Goal: Find specific page/section: Find specific page/section

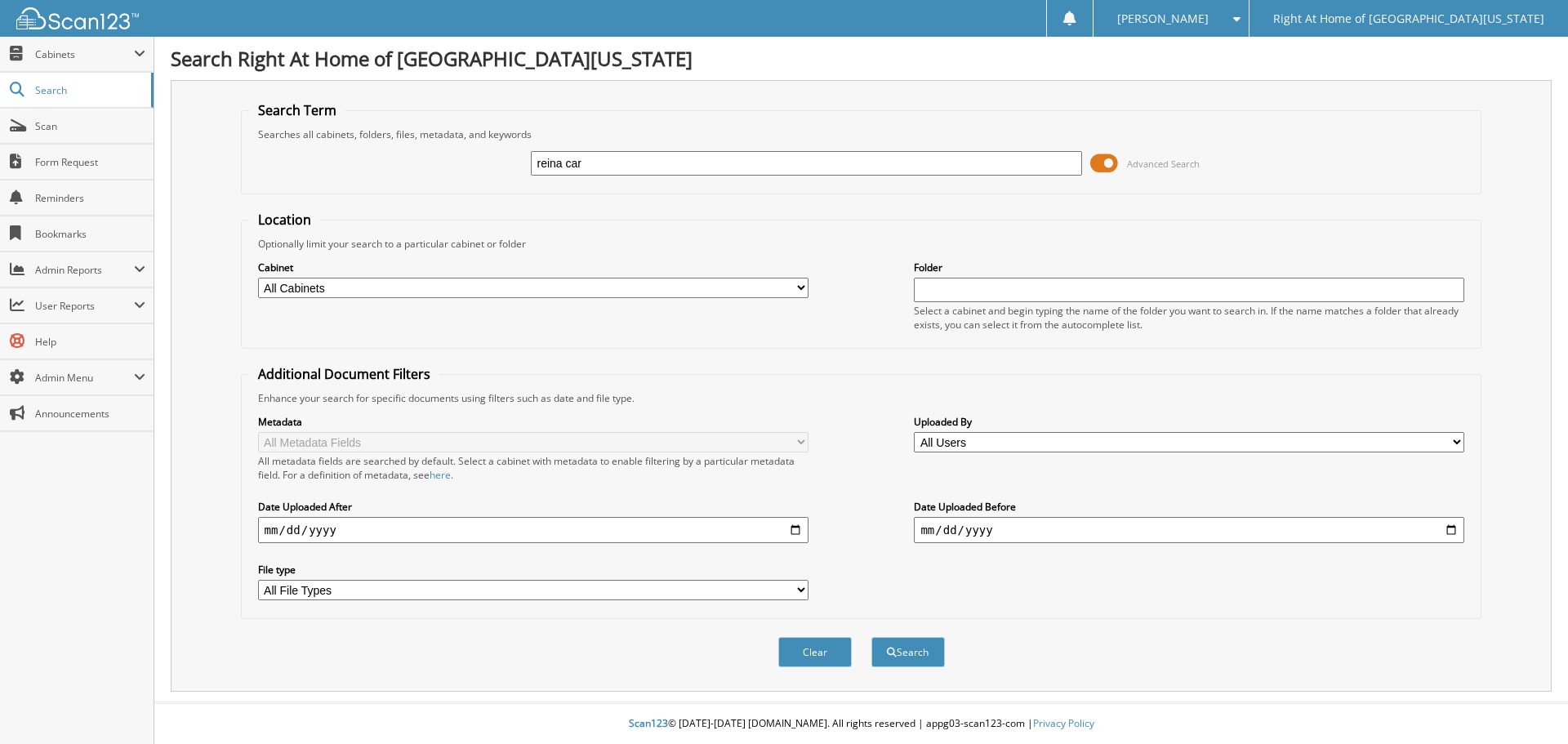
type input "reina caraballo"
click at [932, 666] on div "Search" at bounding box center [908, 653] width 77 height 34
click at [932, 663] on button "Search" at bounding box center [908, 653] width 74 height 30
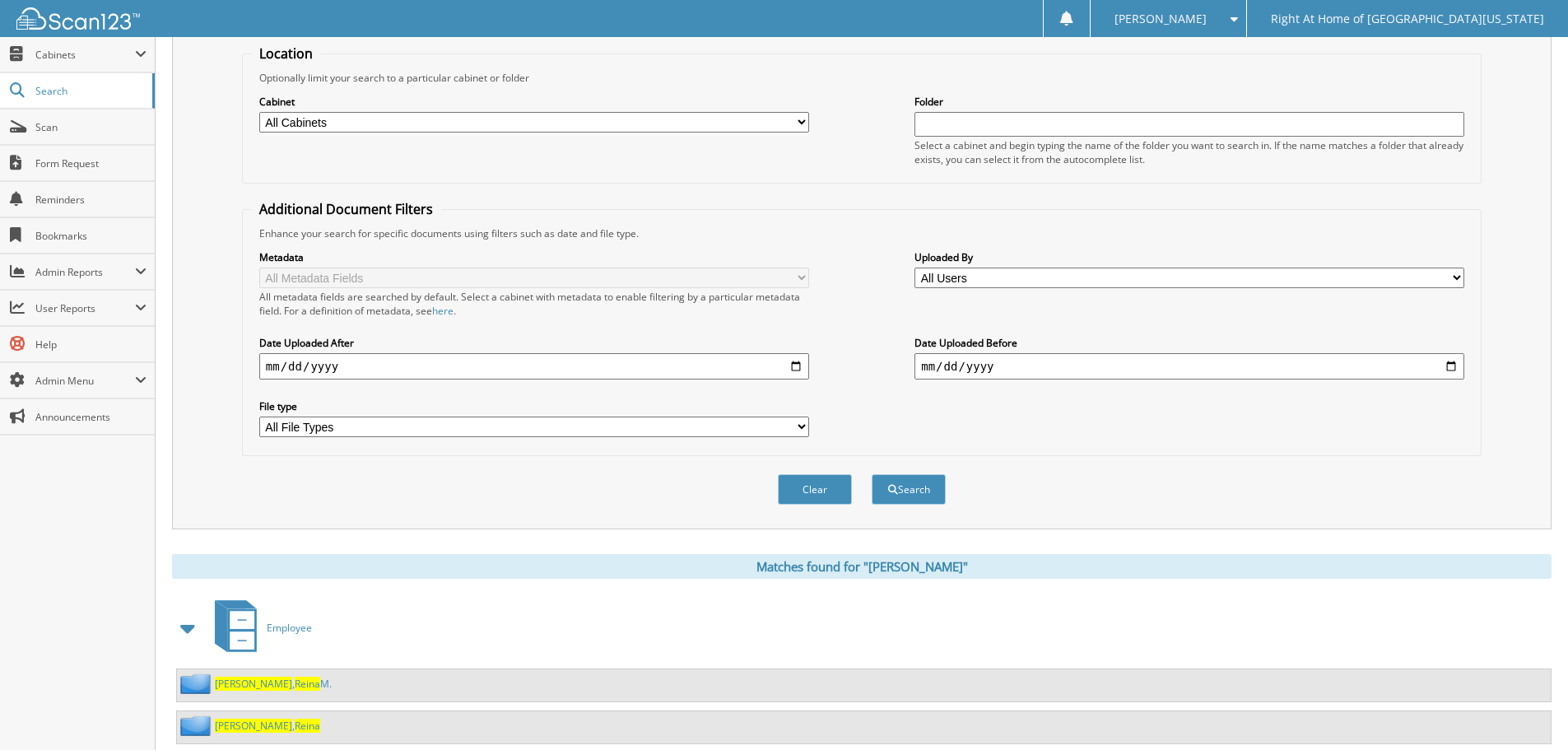
scroll to position [213, 0]
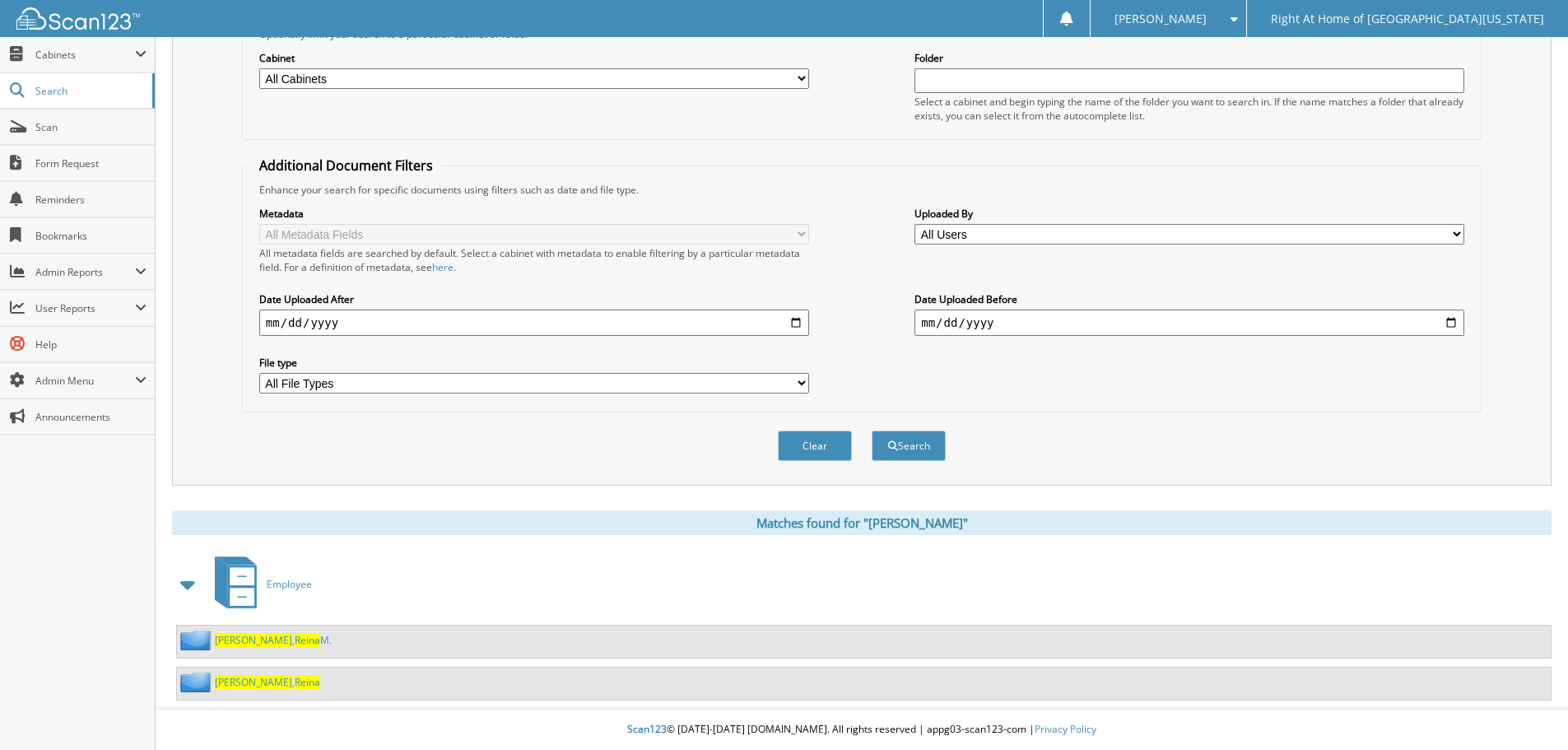
click at [295, 676] on span "Reina" at bounding box center [307, 683] width 26 height 14
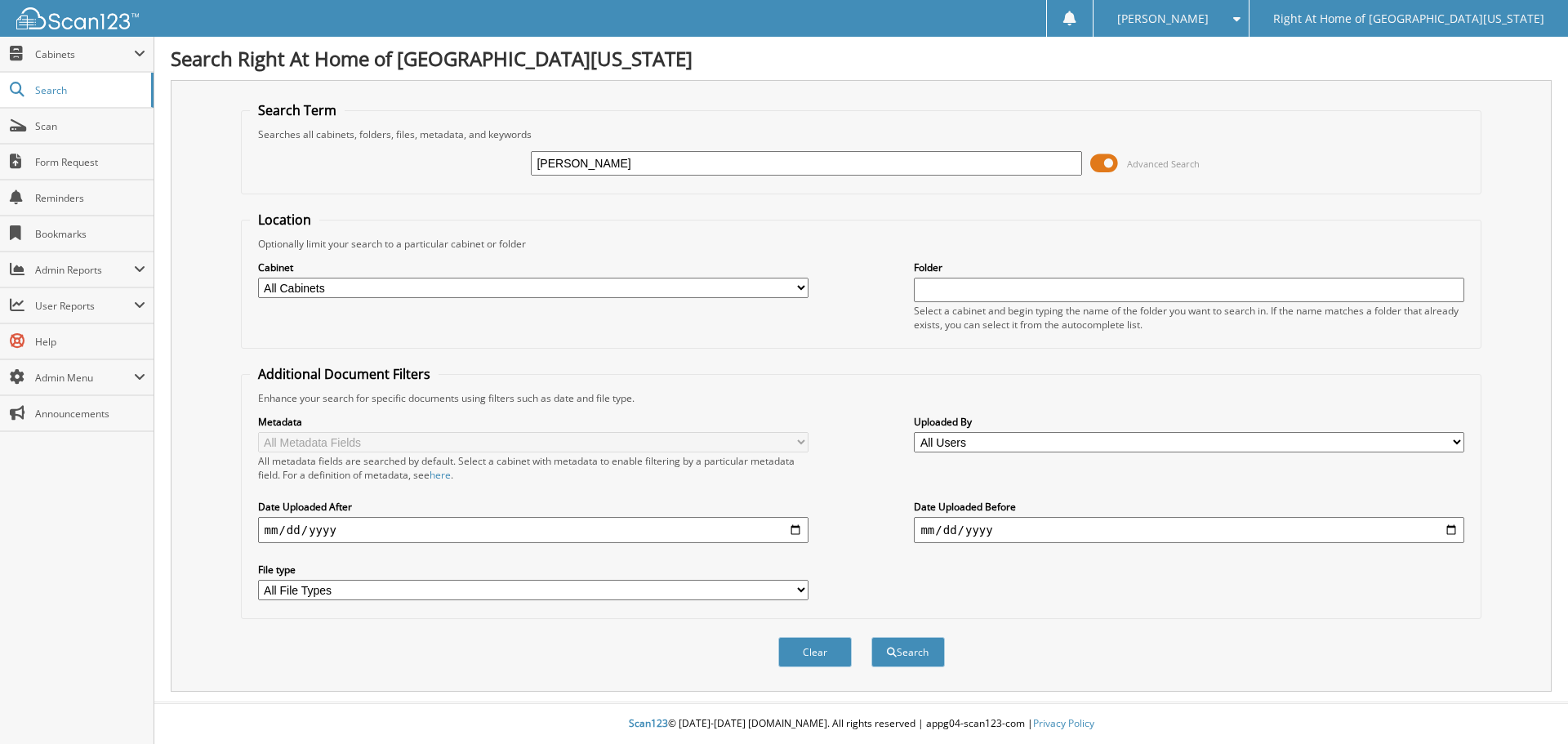
type input "[PERSON_NAME]"
click at [871, 638] on button "Search" at bounding box center [908, 653] width 74 height 30
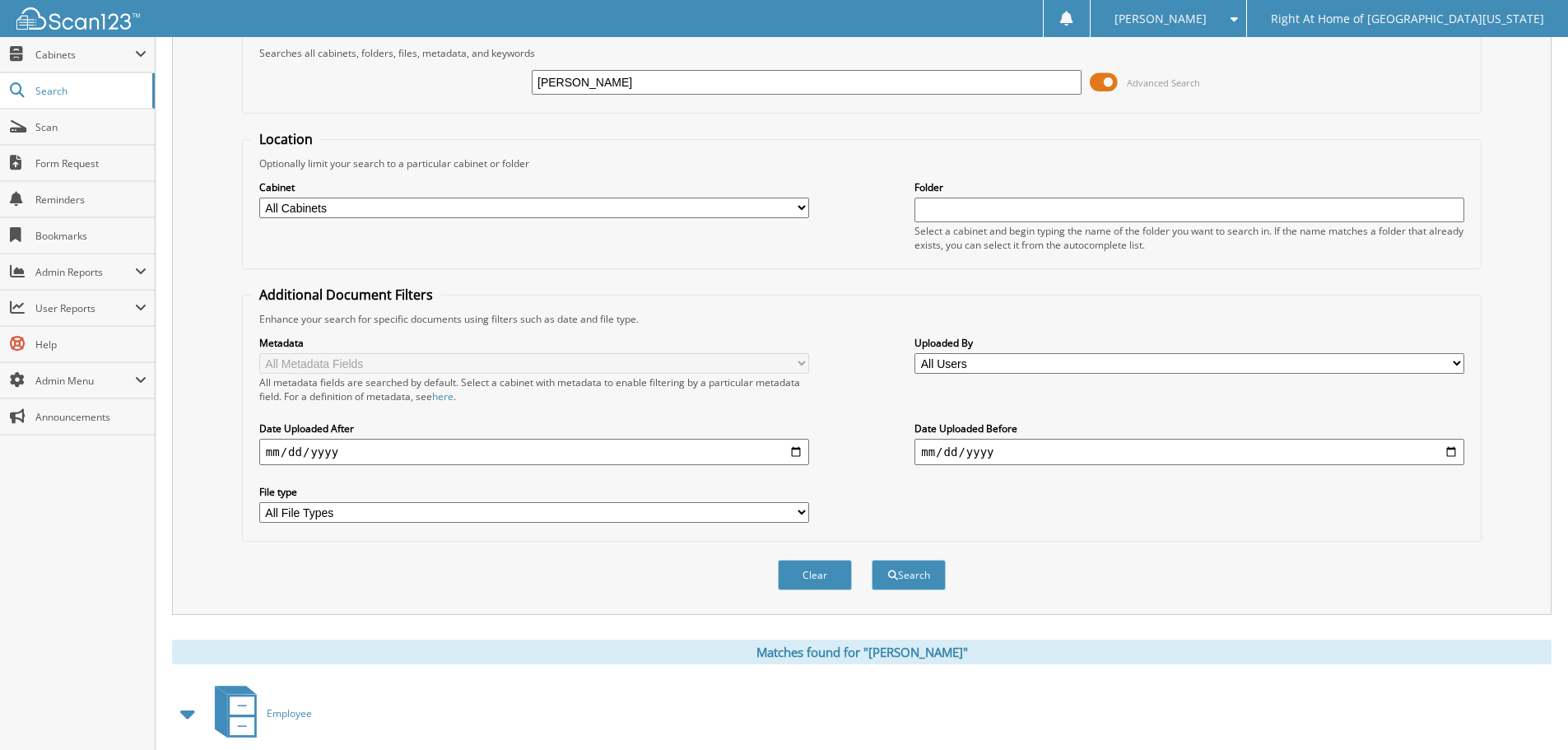
scroll to position [171, 0]
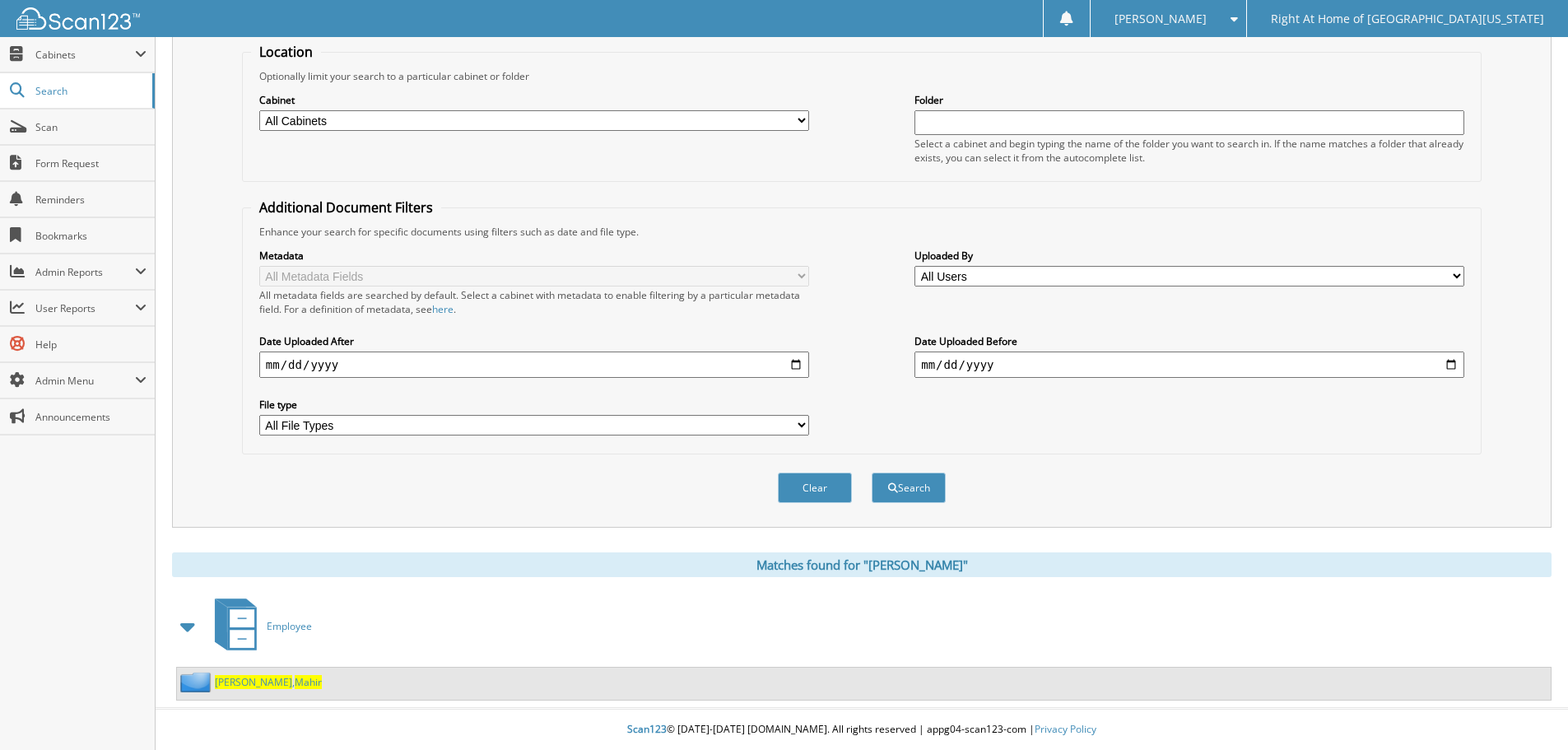
click at [295, 686] on span "Mahir" at bounding box center [308, 683] width 27 height 14
